Goal: Navigation & Orientation: Find specific page/section

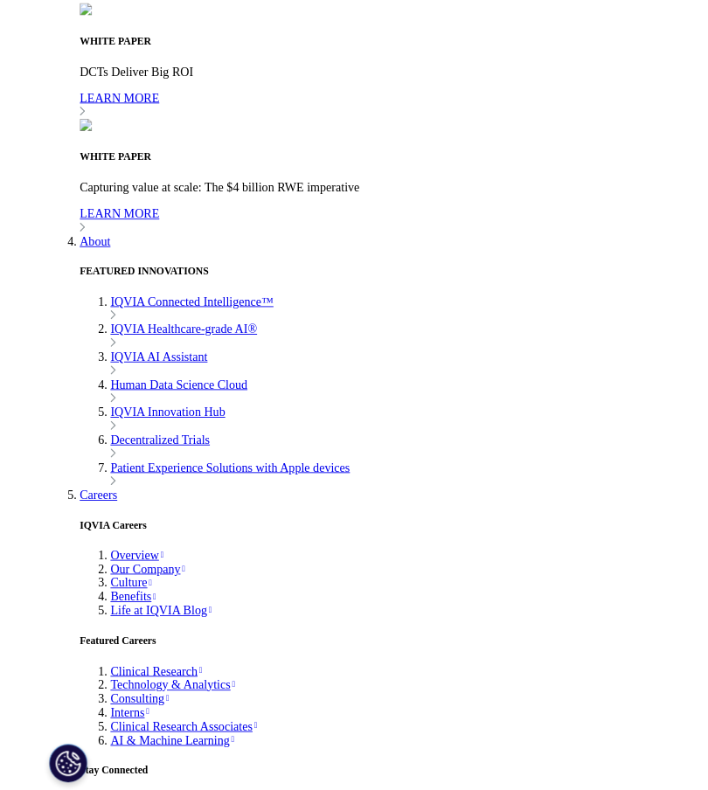
scroll to position [7828, 0]
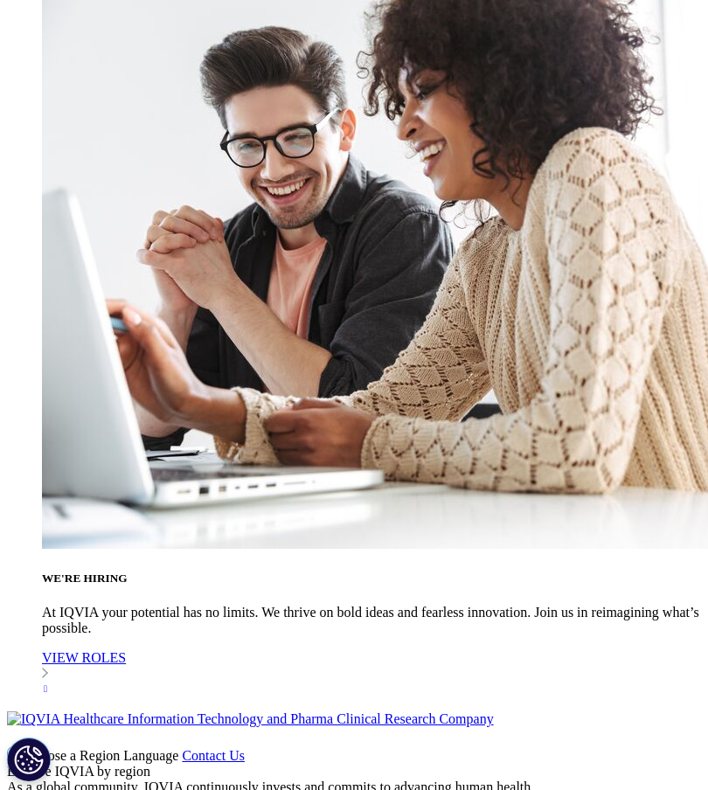
scroll to position [9247, 0]
